Goal: Task Accomplishment & Management: Manage account settings

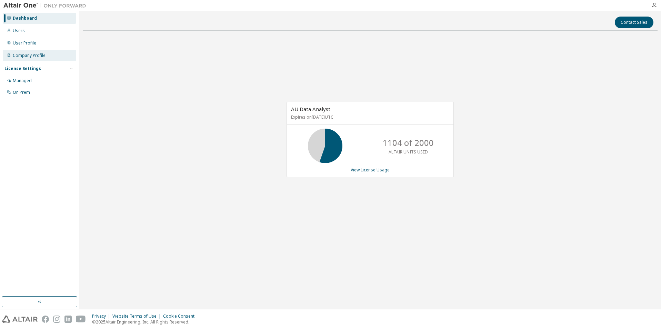
click at [46, 55] on div "Company Profile" at bounding box center [39, 55] width 73 height 11
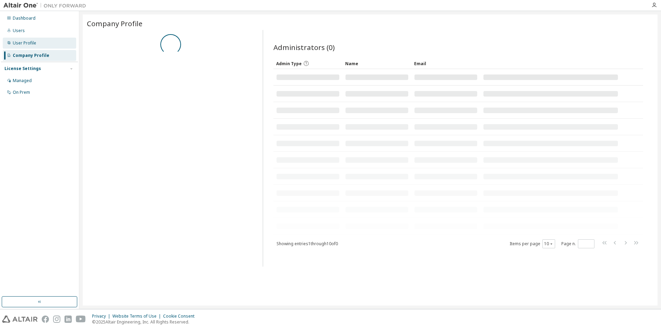
click at [34, 47] on div "User Profile" at bounding box center [39, 43] width 73 height 11
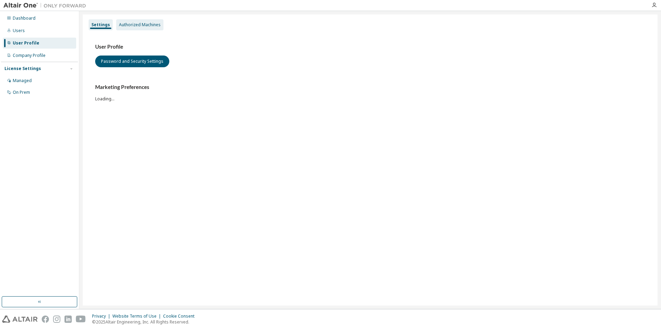
click at [137, 25] on div "Authorized Machines" at bounding box center [140, 25] width 42 height 6
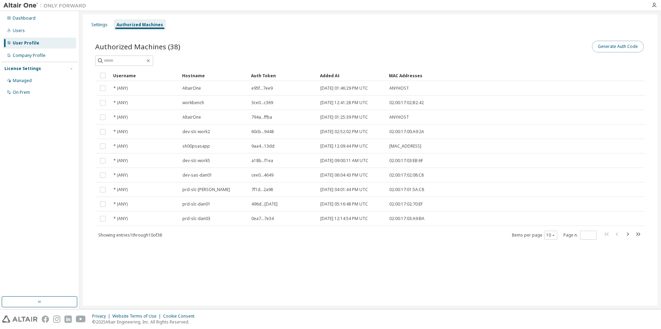
click at [612, 47] on button "Generate Auth Code" at bounding box center [618, 47] width 52 height 12
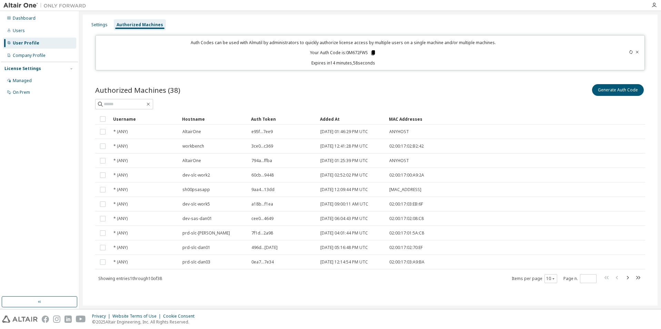
click at [373, 52] on icon at bounding box center [374, 52] width 4 height 5
click at [372, 50] on icon at bounding box center [373, 53] width 6 height 6
